Goal: Check status: Check status

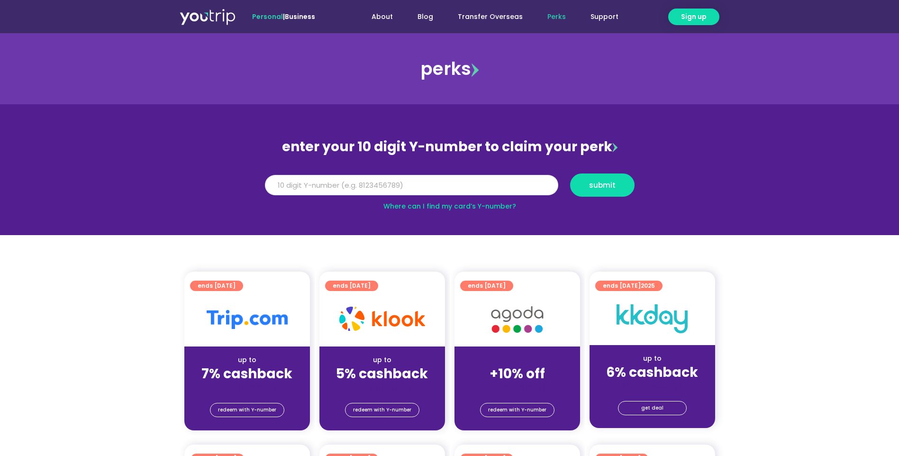
click at [423, 184] on input "Y Number" at bounding box center [411, 185] width 293 height 21
type input "8157597071"
click at [599, 186] on span "submit" at bounding box center [602, 184] width 27 height 7
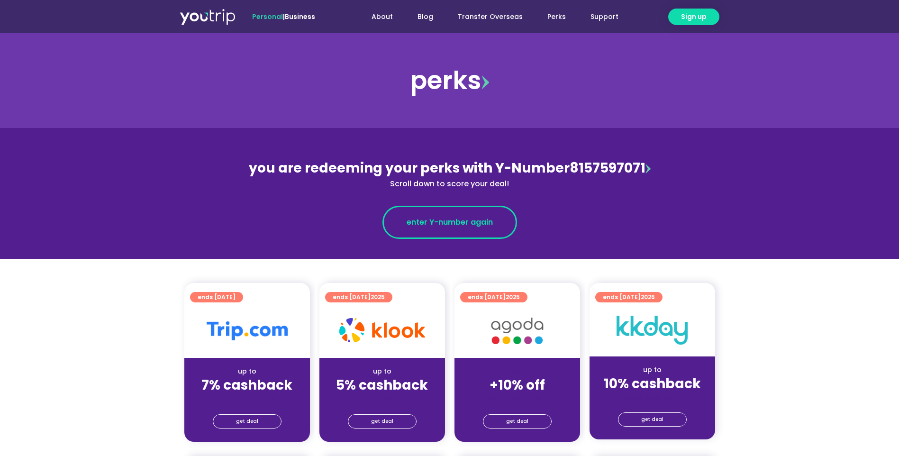
click at [464, 225] on span "enter Y-number again" at bounding box center [449, 222] width 86 height 11
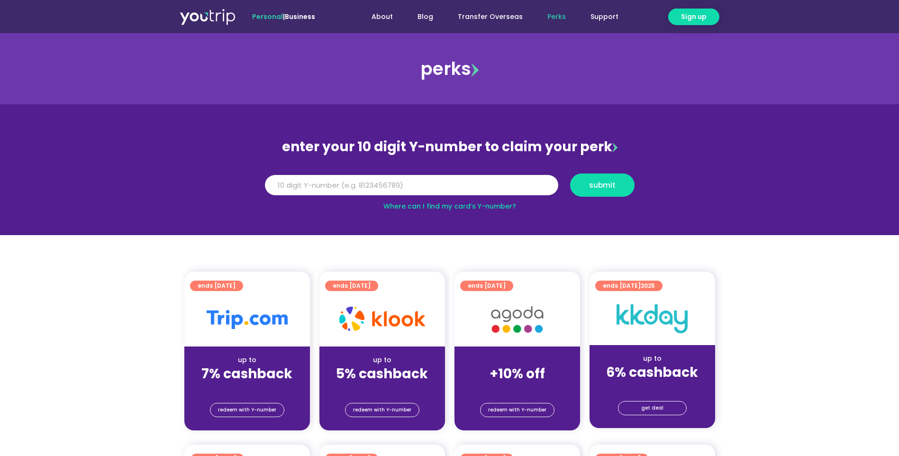
click at [383, 188] on input "Y Number" at bounding box center [411, 185] width 293 height 21
type input "8157597071"
click at [603, 184] on span "submit" at bounding box center [602, 184] width 27 height 7
